Goal: Task Accomplishment & Management: Manage account settings

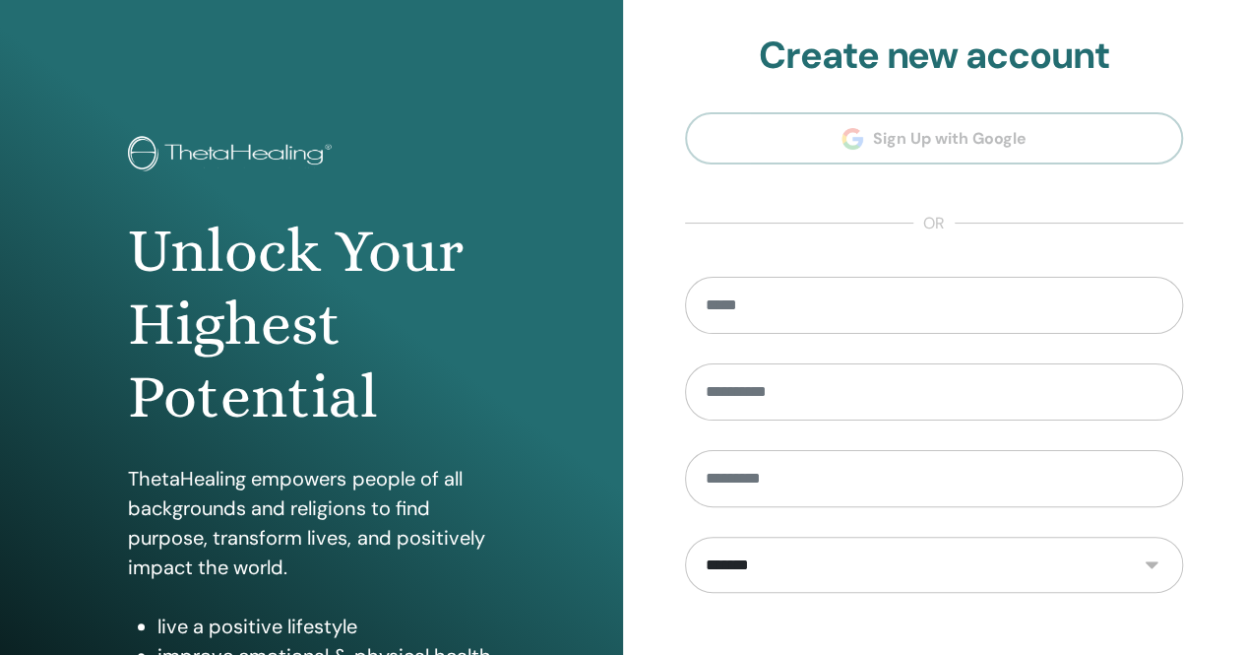
scroll to position [289, 0]
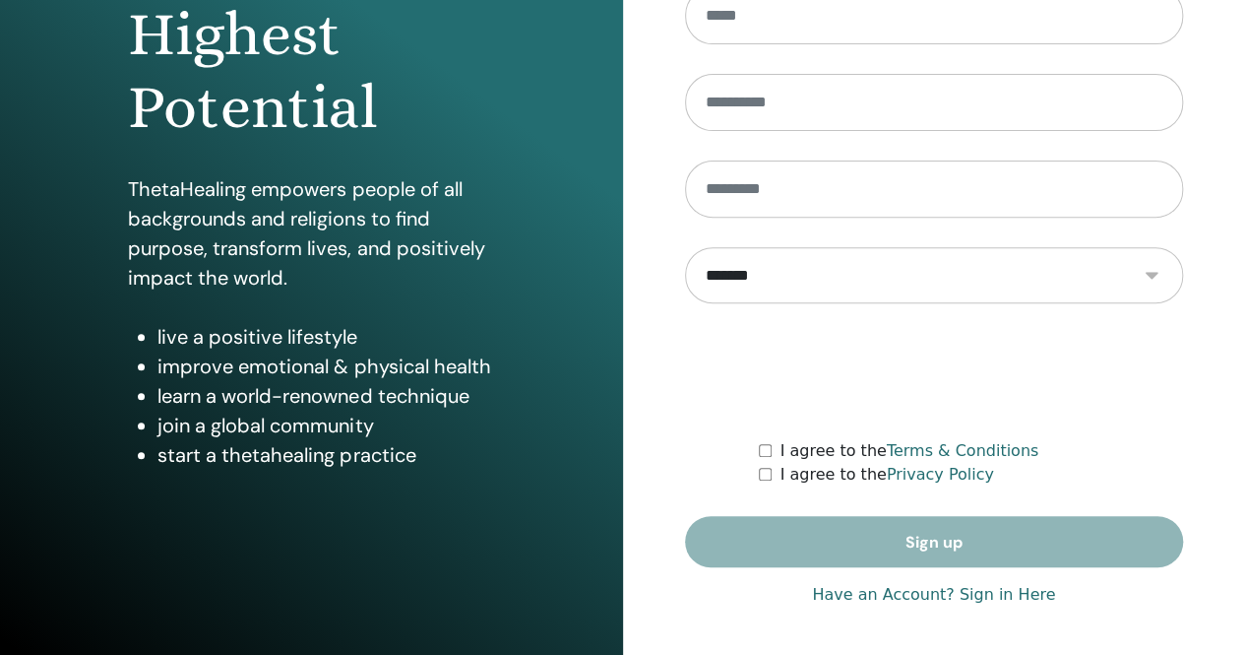
click at [949, 599] on link "Have an Account? Sign in Here" at bounding box center [933, 595] width 243 height 24
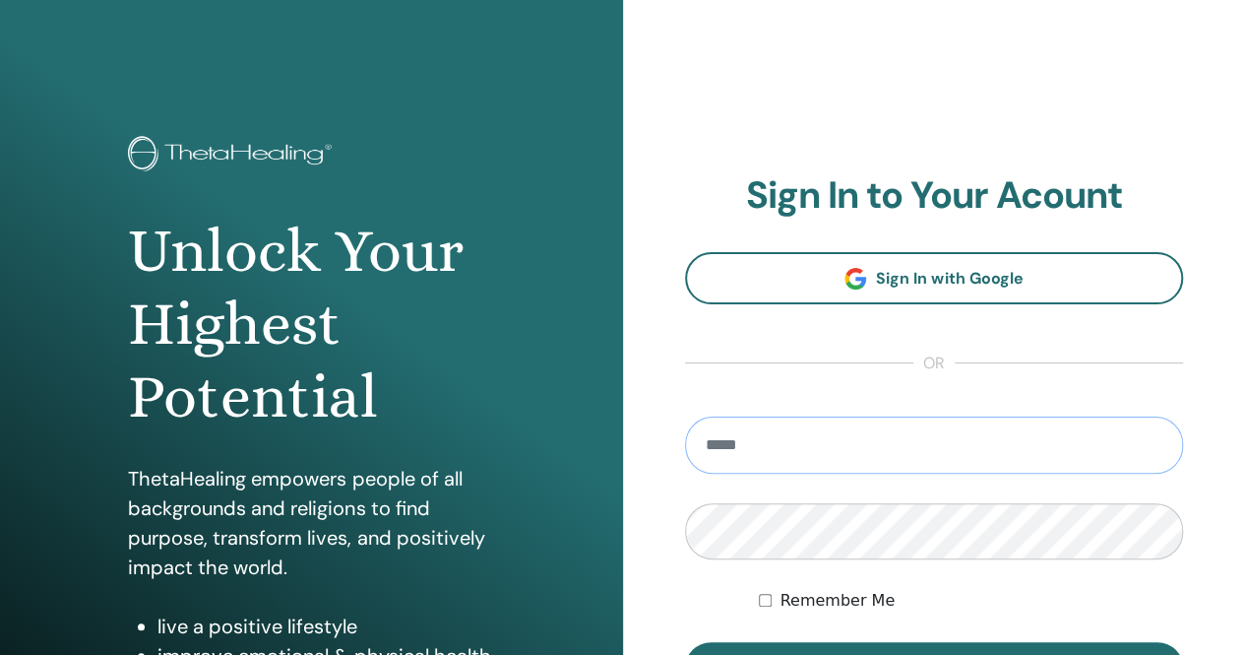
click at [808, 469] on input "email" at bounding box center [934, 444] width 499 height 57
type input "**********"
click at [685, 642] on button "Sign In" at bounding box center [934, 667] width 499 height 51
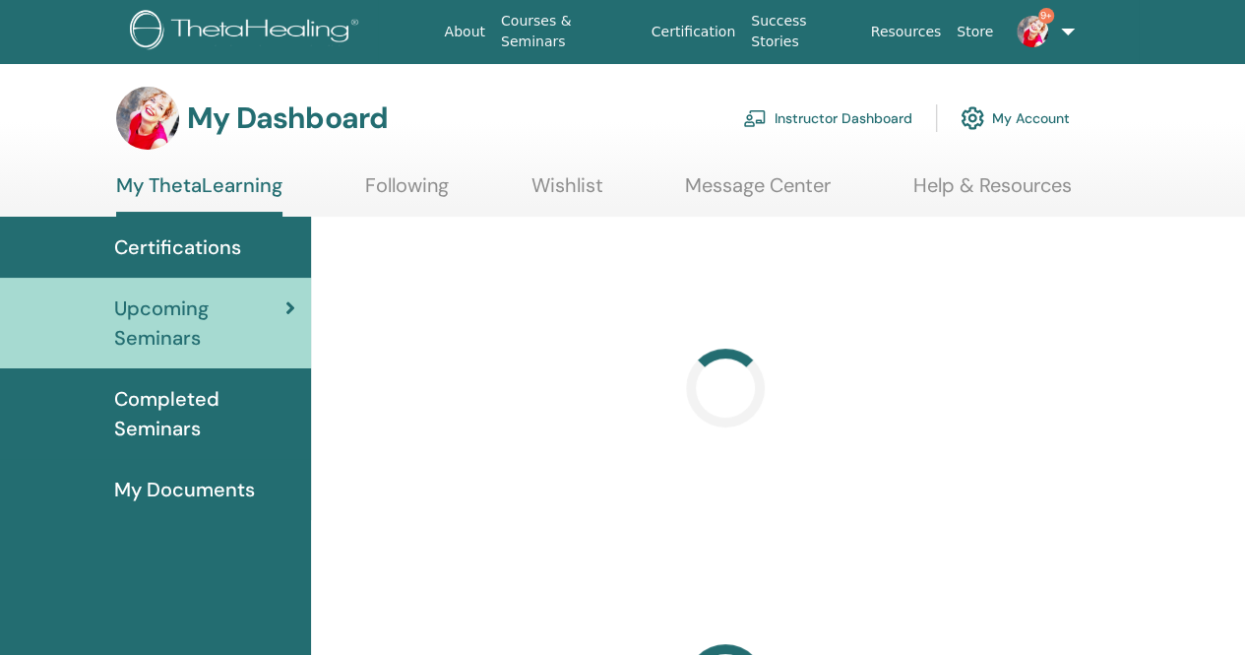
click at [792, 113] on link "Instructor Dashboard" at bounding box center [827, 117] width 169 height 43
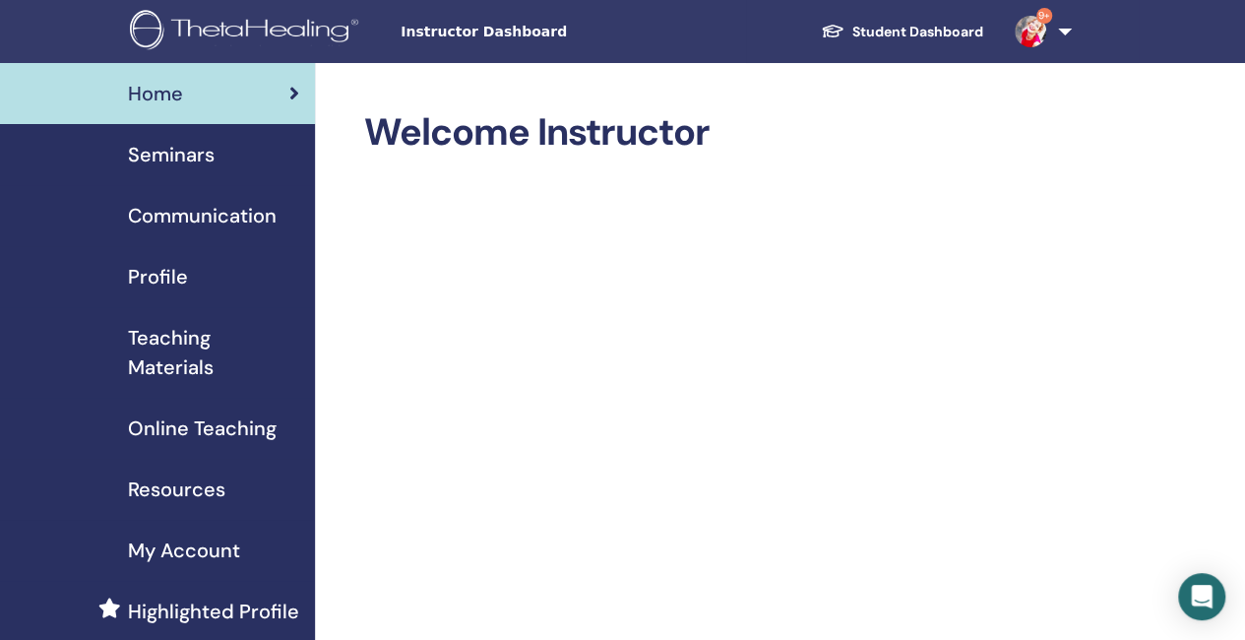
click at [197, 155] on span "Seminars" at bounding box center [171, 155] width 87 height 30
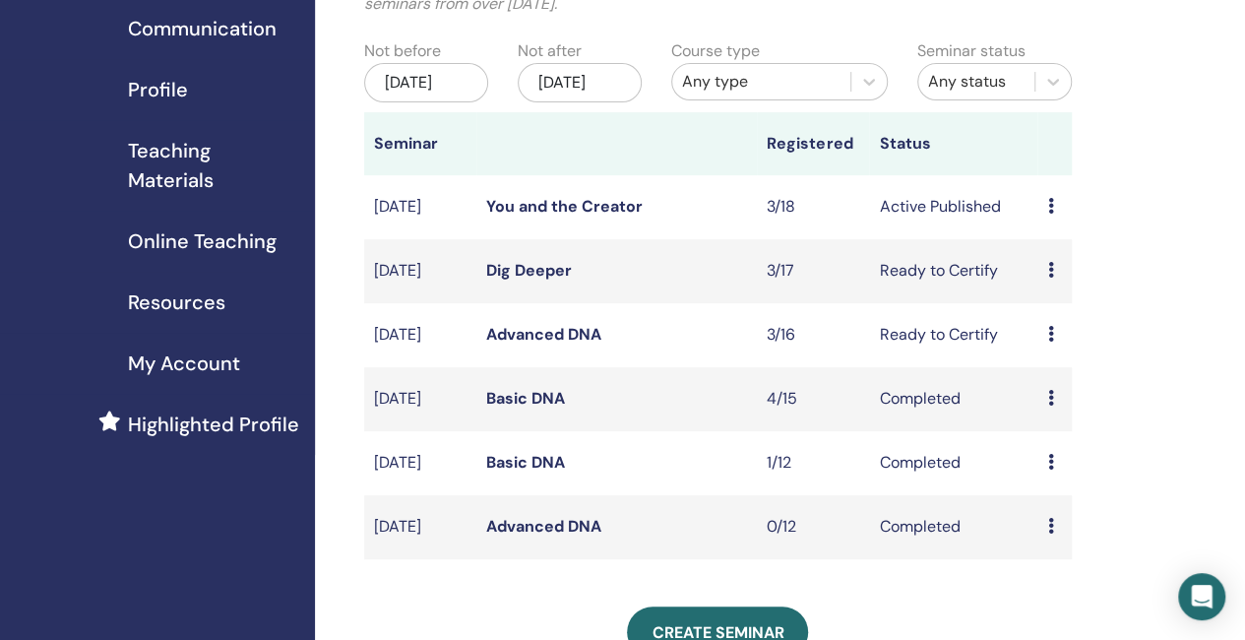
scroll to position [209, 0]
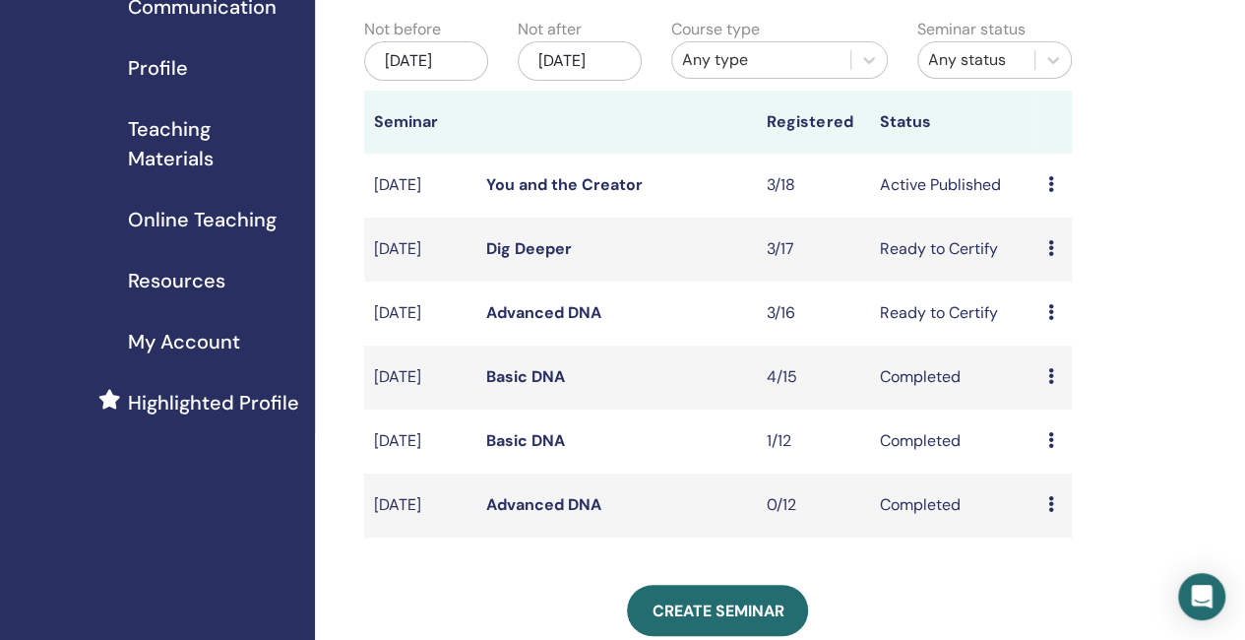
click at [515, 259] on link "Dig Deeper" at bounding box center [529, 248] width 86 height 21
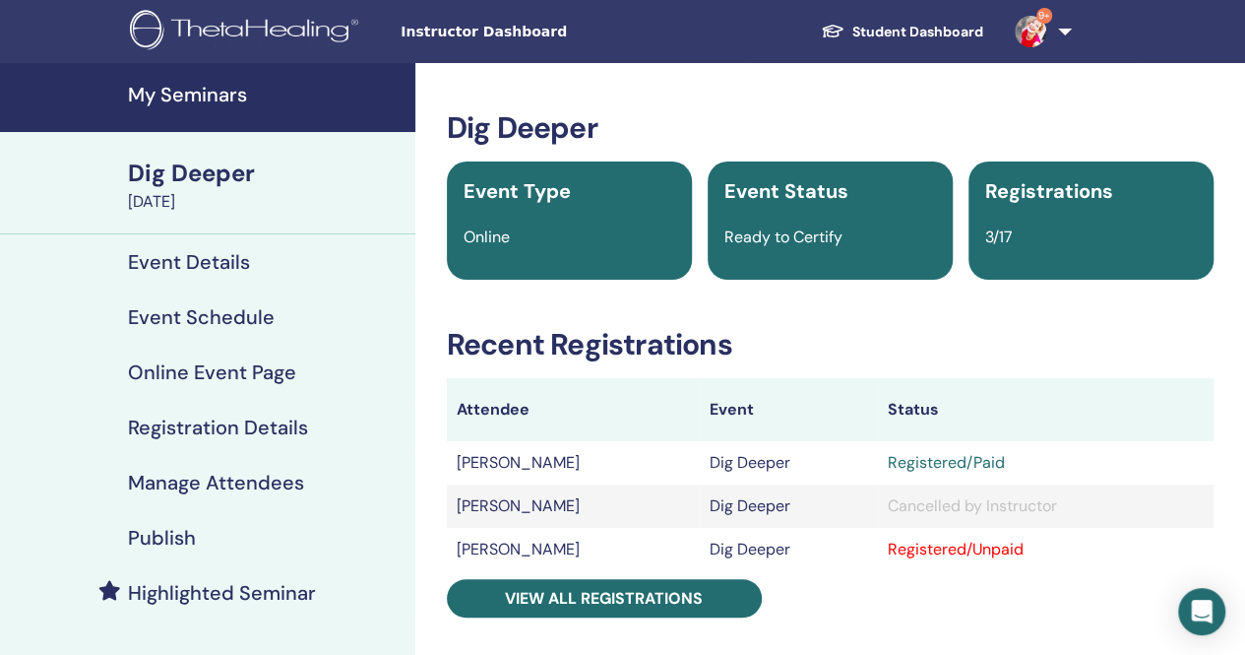
scroll to position [240, 0]
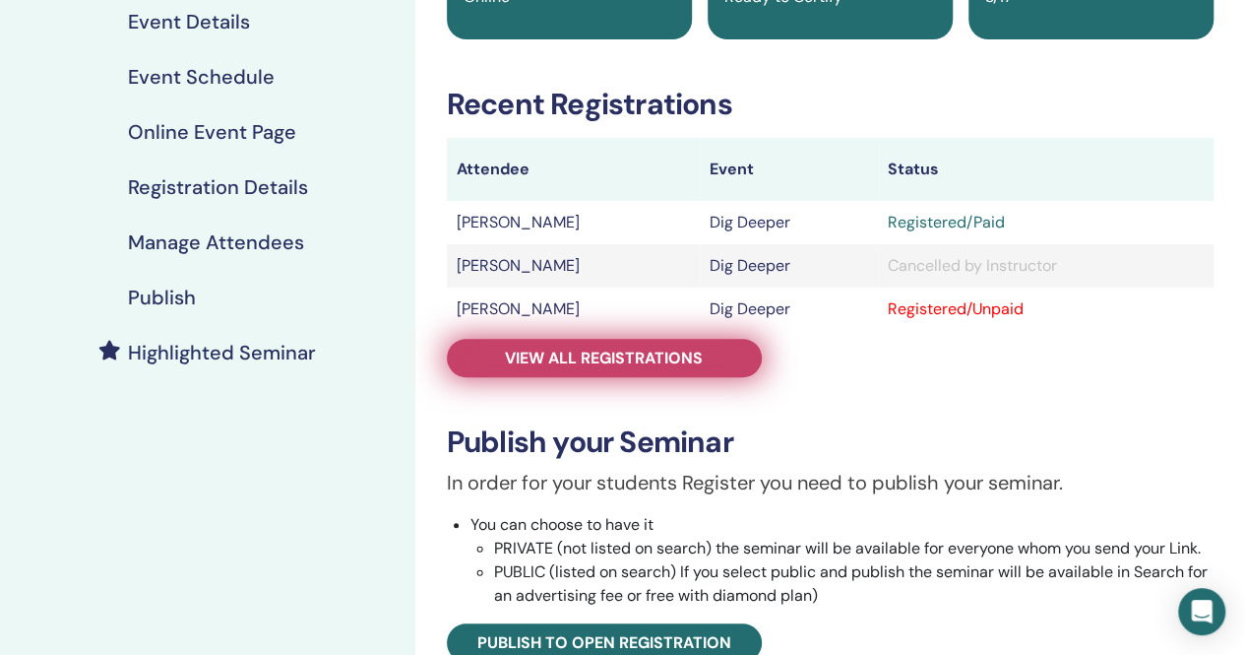
click at [706, 360] on link "View all registrations" at bounding box center [604, 358] width 315 height 38
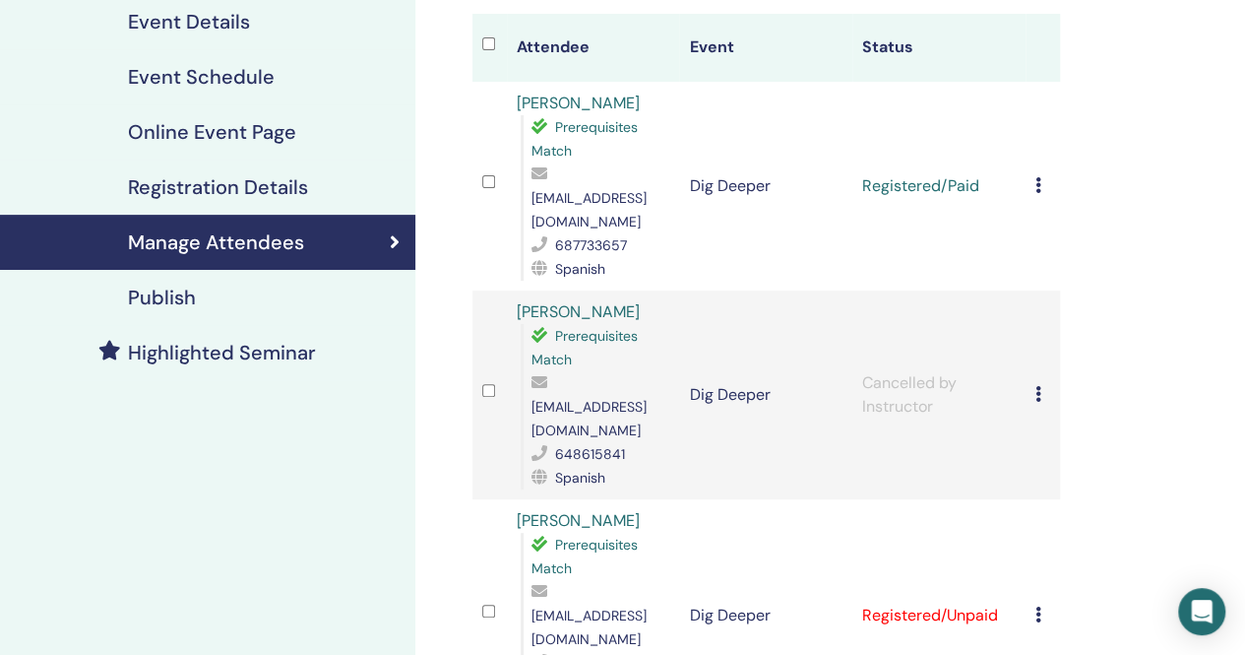
click at [1037, 606] on icon at bounding box center [1038, 614] width 6 height 16
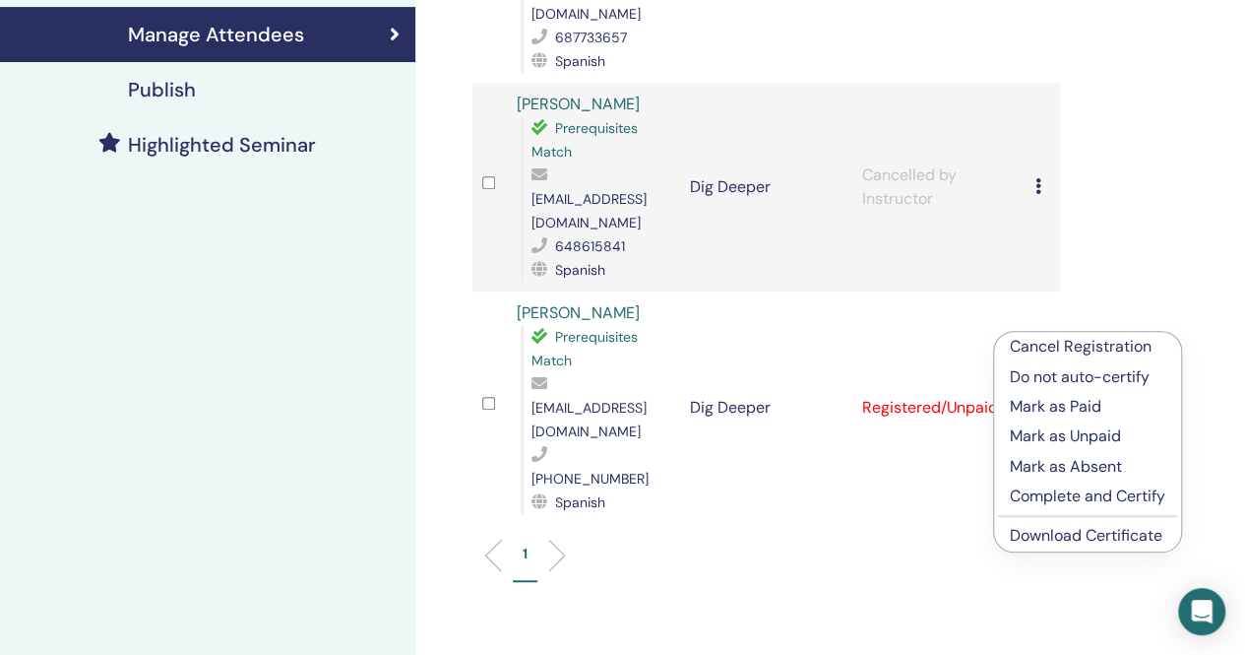
scroll to position [446, 0]
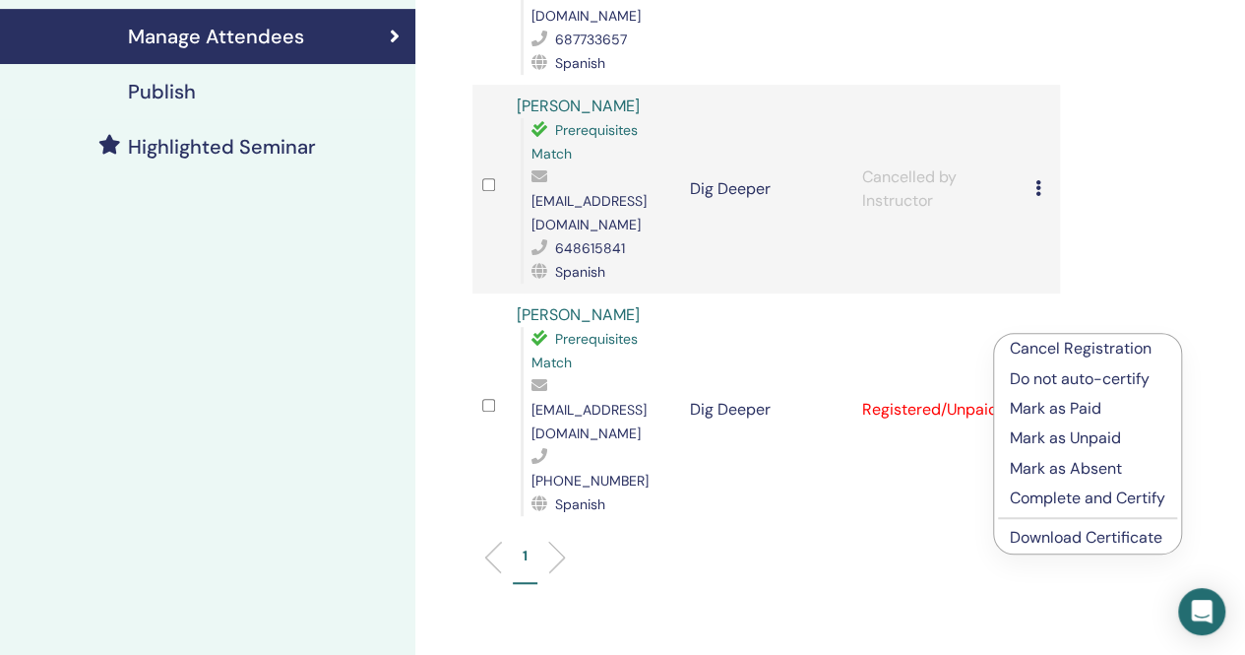
click at [1081, 410] on p "Mark as Paid" at bounding box center [1088, 409] width 156 height 24
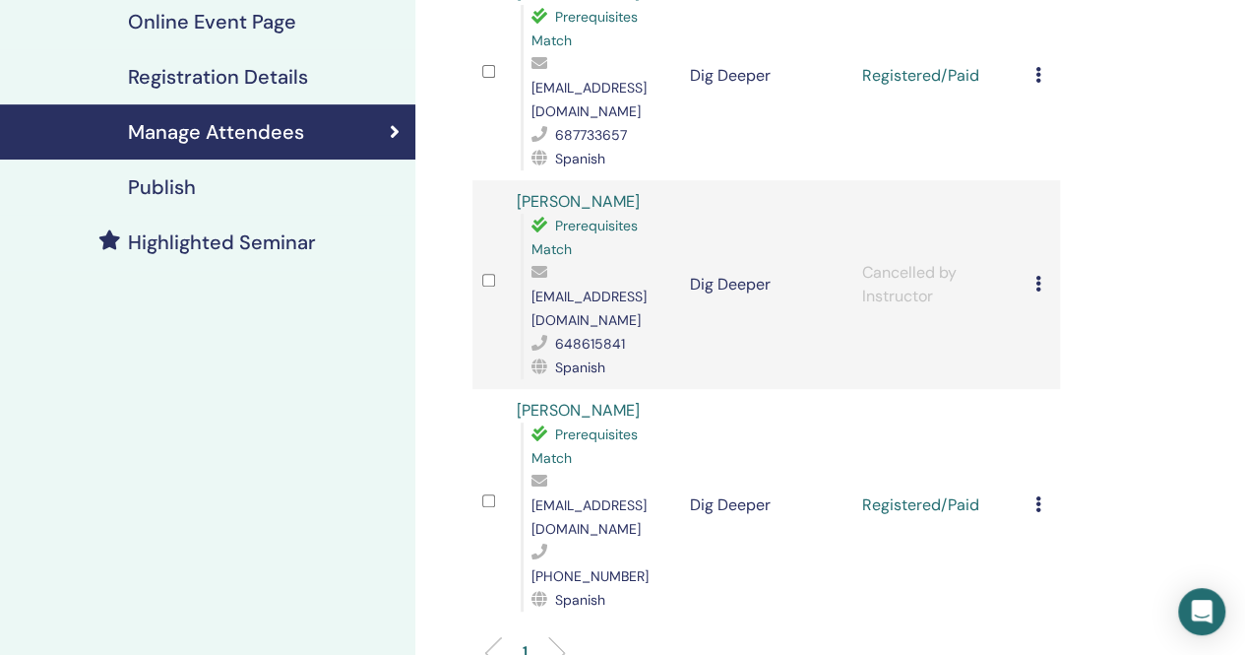
scroll to position [346, 0]
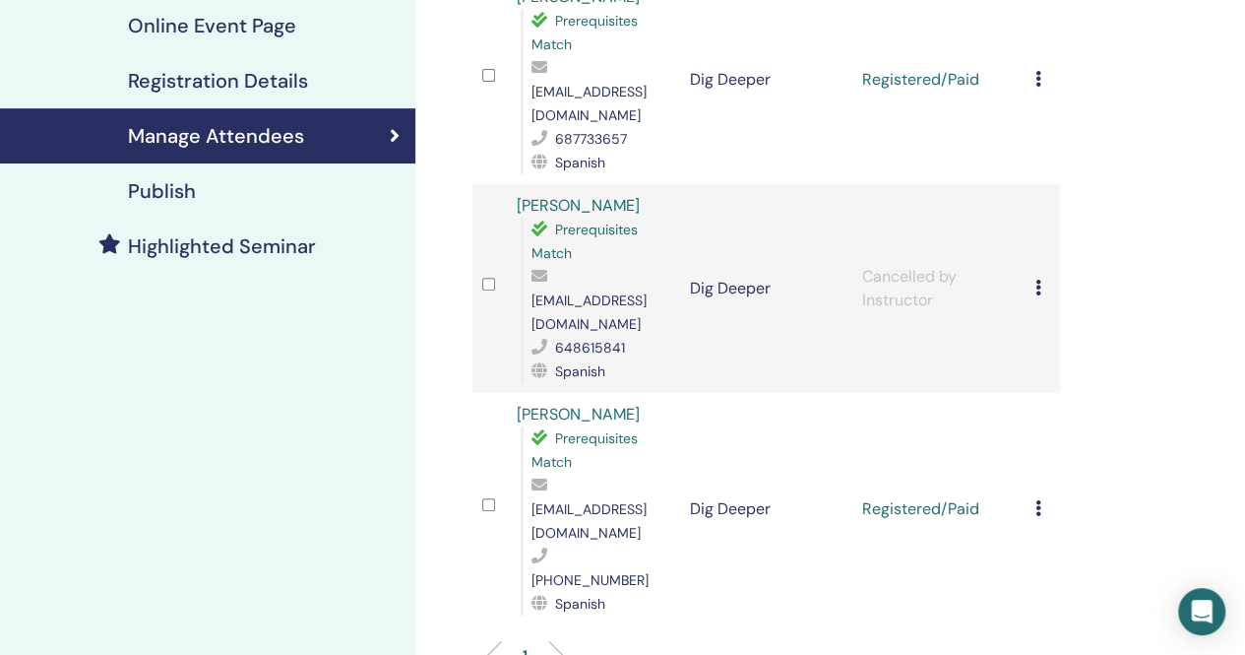
click at [1039, 71] on icon at bounding box center [1038, 79] width 6 height 16
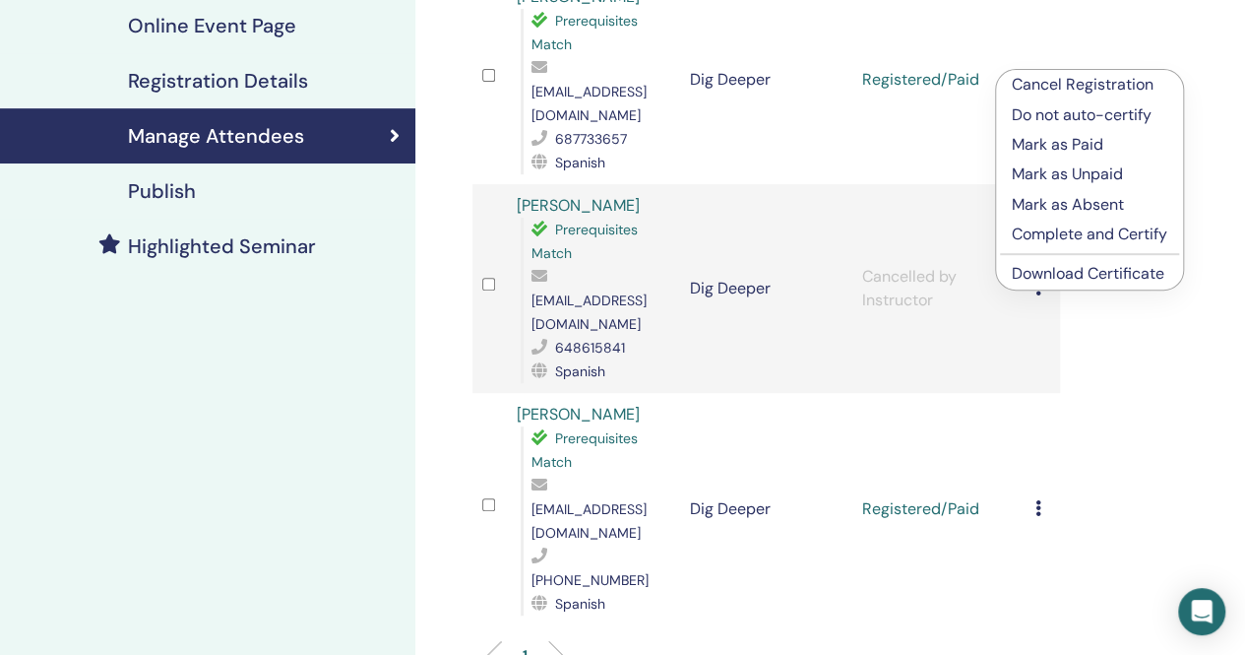
click at [1042, 237] on p "Complete and Certify" at bounding box center [1090, 234] width 156 height 24
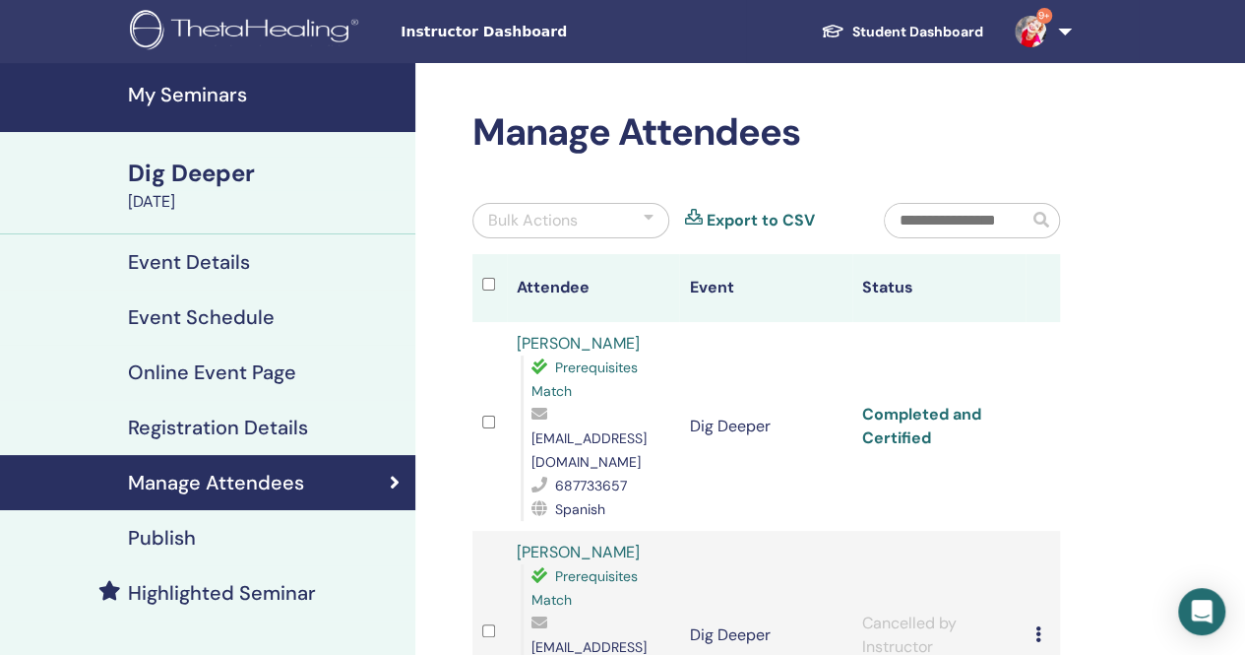
click at [926, 408] on link "Completed and Certified" at bounding box center [921, 426] width 119 height 44
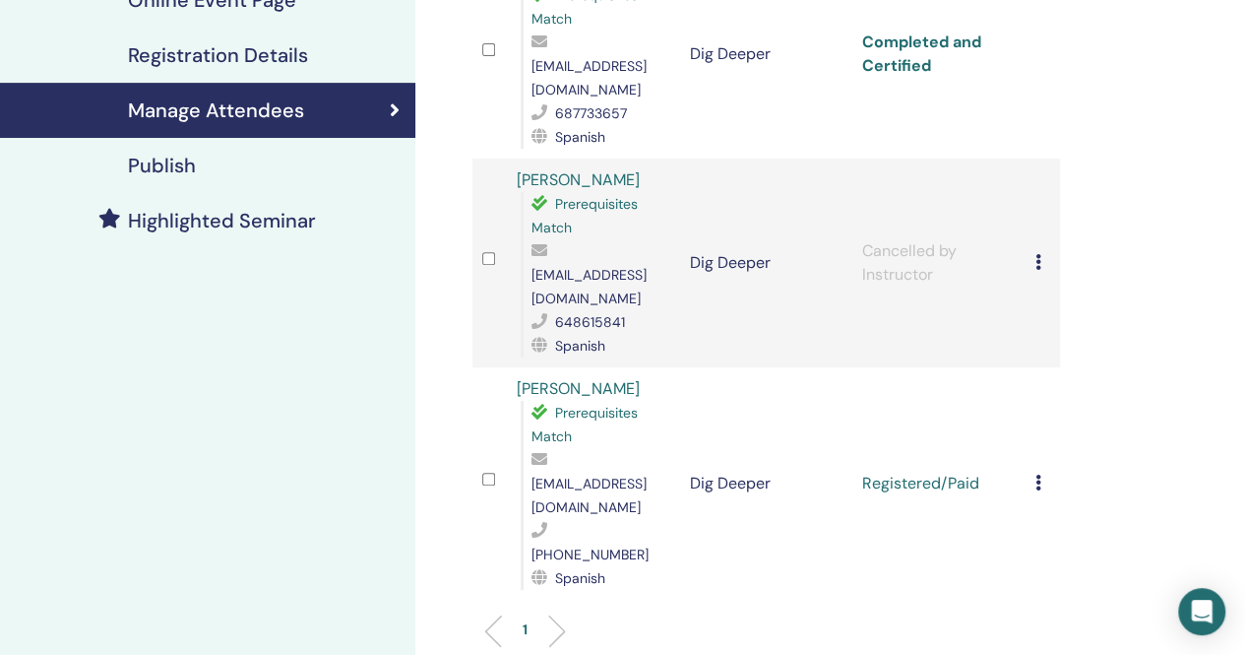
scroll to position [370, 0]
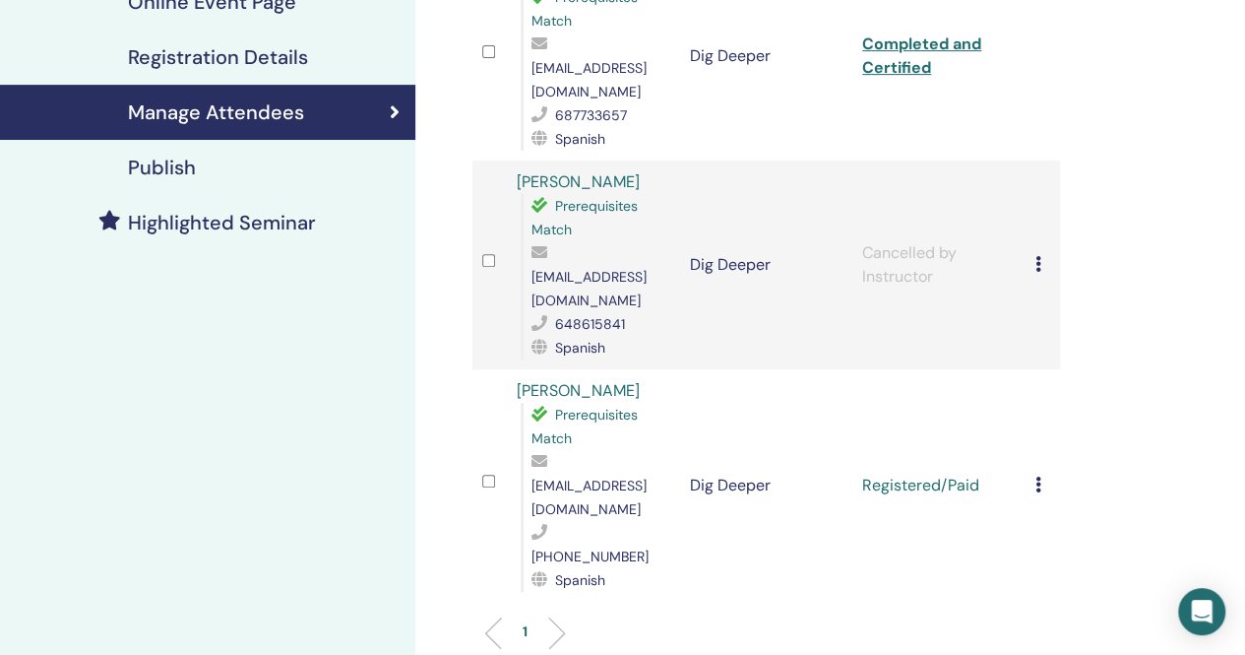
click at [1035, 476] on icon at bounding box center [1038, 484] width 6 height 16
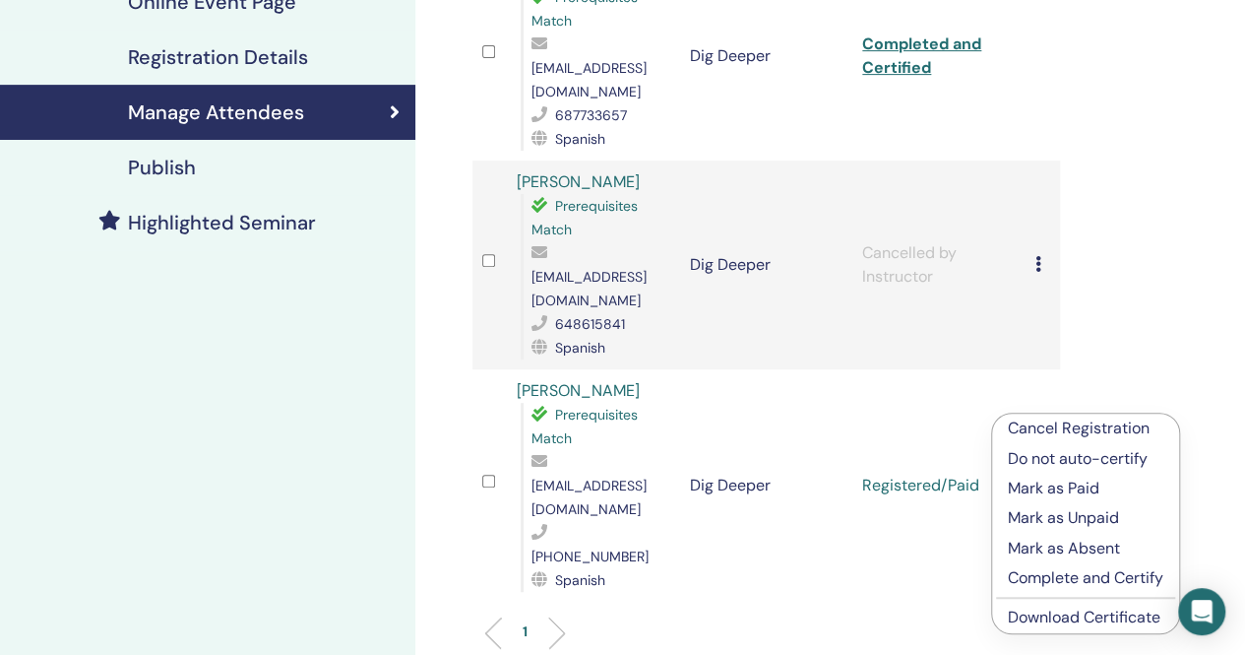
click at [1043, 574] on p "Complete and Certify" at bounding box center [1086, 578] width 156 height 24
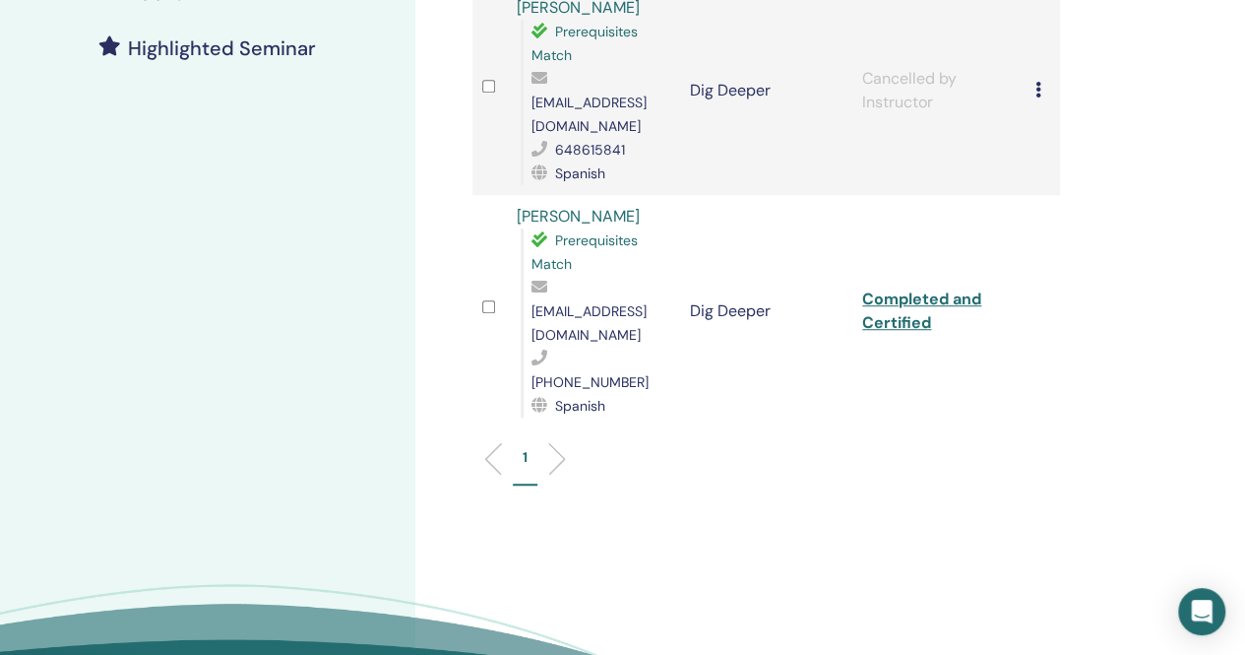
scroll to position [678, 0]
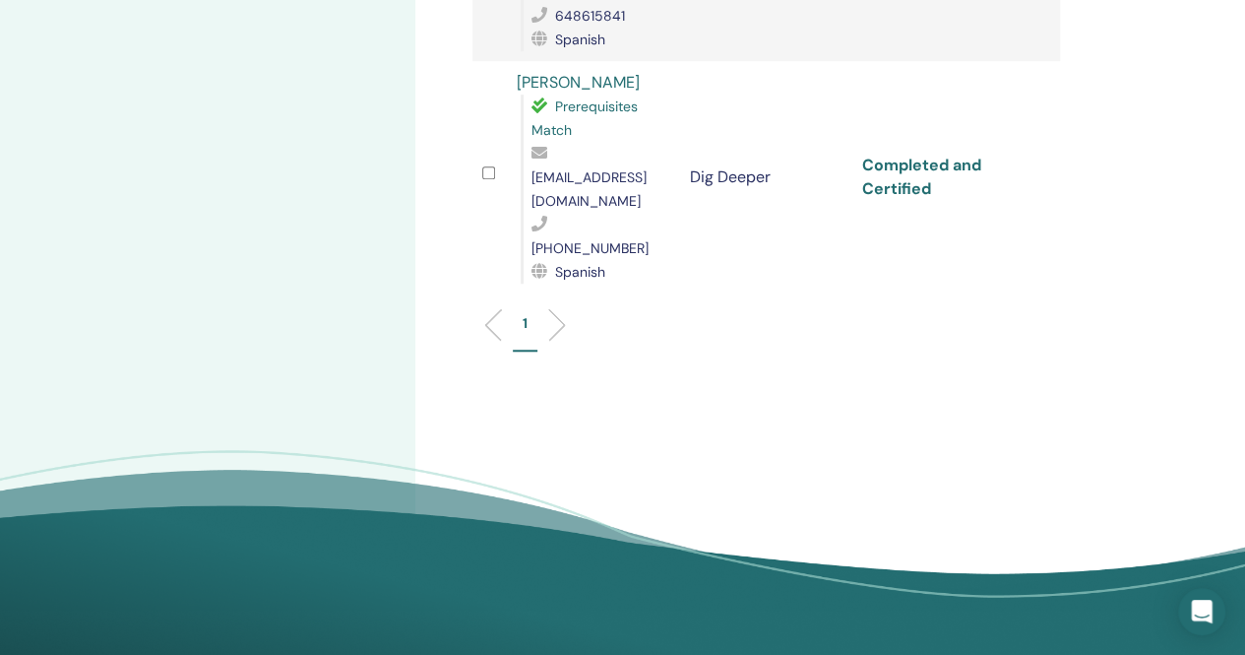
click at [905, 155] on link "Completed and Certified" at bounding box center [921, 177] width 119 height 44
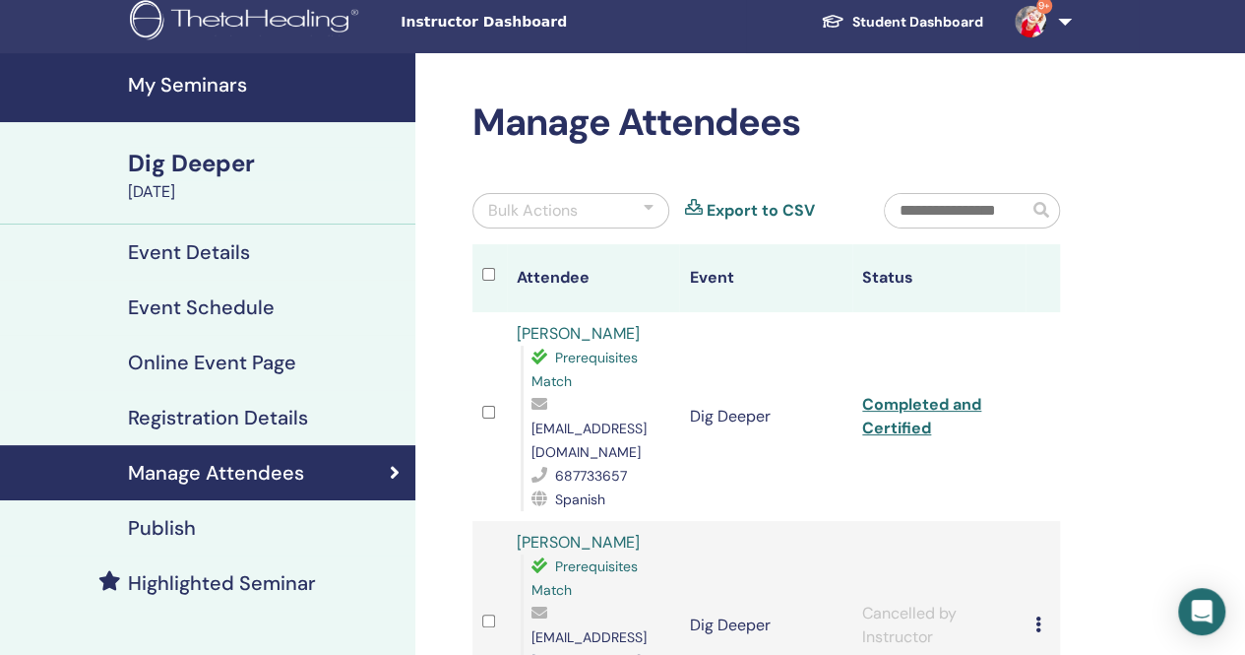
scroll to position [2, 0]
